Goal: Task Accomplishment & Management: Manage account settings

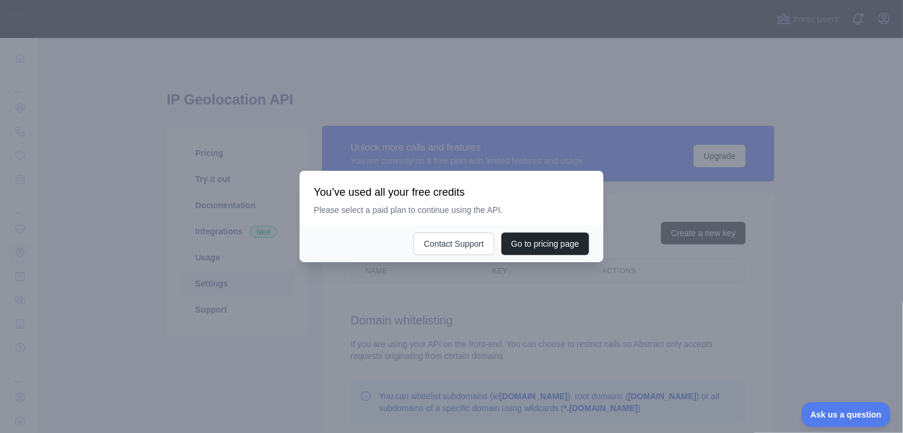
click at [441, 183] on div "You’ve used all your free credits Please select a paid plan to continue using t…" at bounding box center [452, 198] width 304 height 55
click at [444, 139] on div at bounding box center [451, 216] width 903 height 433
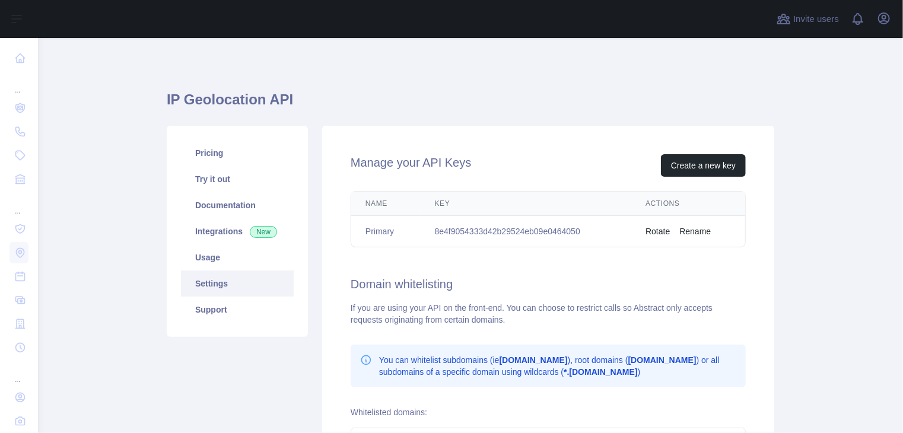
click at [223, 249] on link "Usage" at bounding box center [237, 257] width 113 height 26
